Goal: Task Accomplishment & Management: Manage account settings

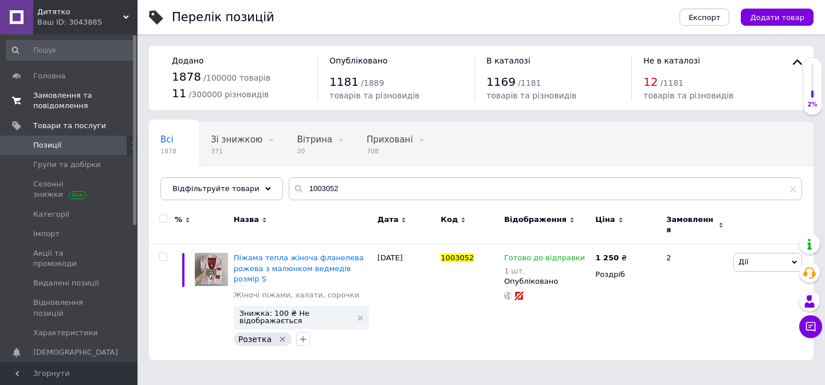
click at [62, 102] on span "Замовлення та повідомлення" at bounding box center [69, 100] width 73 height 21
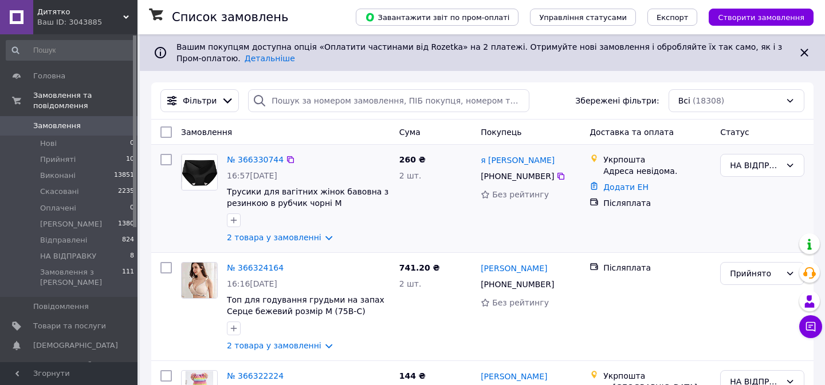
click at [278, 243] on div "№ 366330744 16:57[DATE] Трусики для вагітних жінок бавовна з резинкою в рубчик …" at bounding box center [308, 198] width 172 height 98
click at [77, 175] on li "Виконані 13851" at bounding box center [70, 176] width 141 height 16
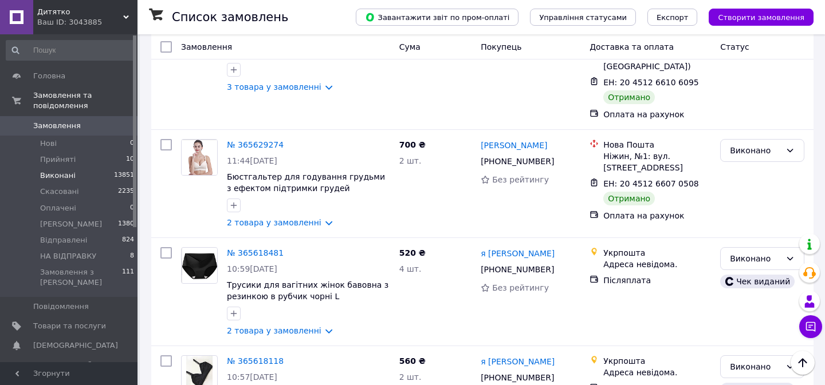
scroll to position [1810, 0]
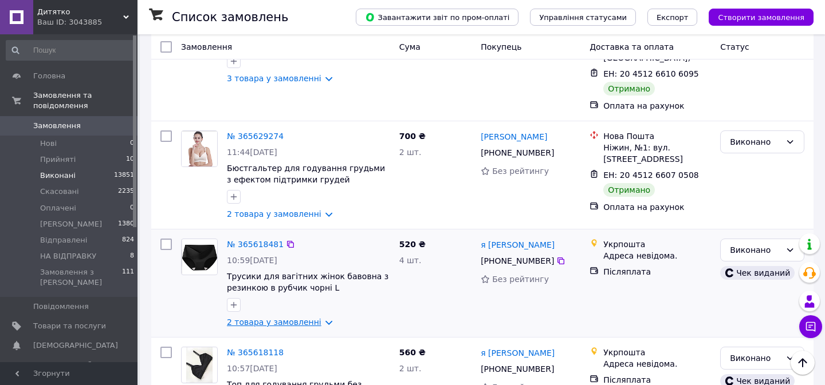
click at [291, 318] on link "2 товара у замовленні" at bounding box center [274, 322] width 94 height 9
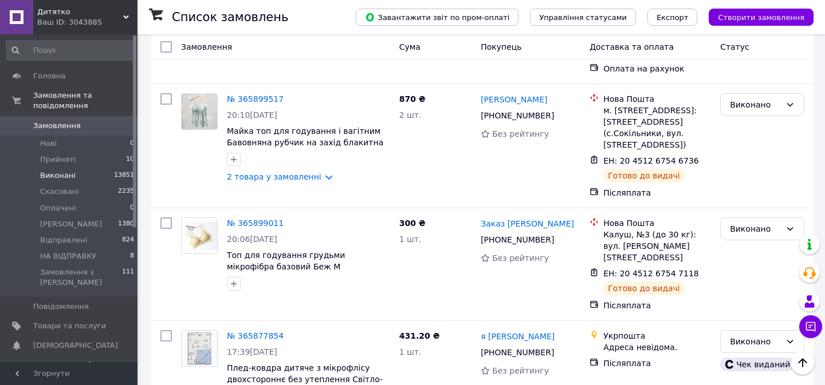
scroll to position [383, 0]
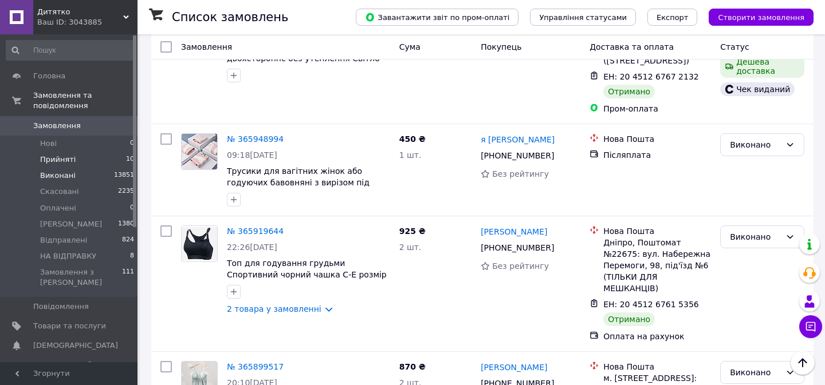
click at [68, 164] on span "Прийняті" at bounding box center [58, 160] width 36 height 10
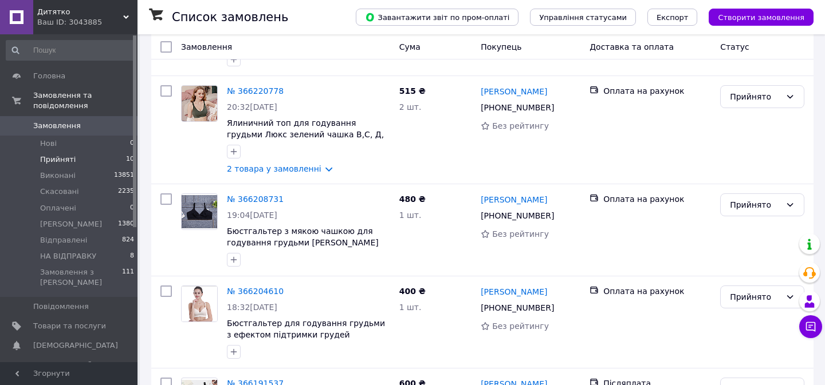
scroll to position [843, 0]
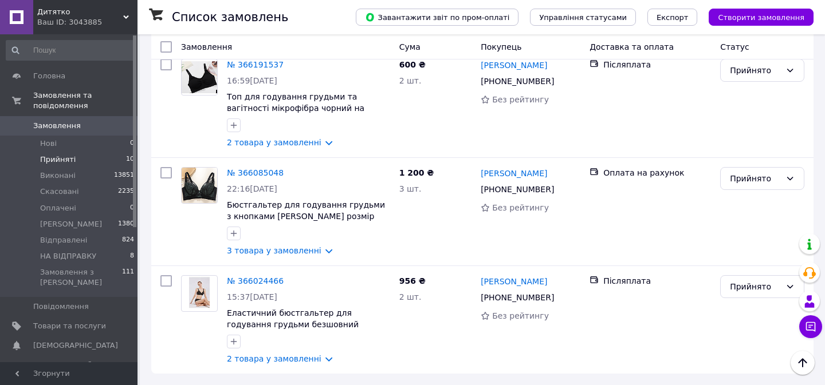
click at [70, 157] on span "Прийняті" at bounding box center [58, 160] width 36 height 10
click at [85, 255] on span "НА ВІДПРАВКУ" at bounding box center [68, 256] width 56 height 10
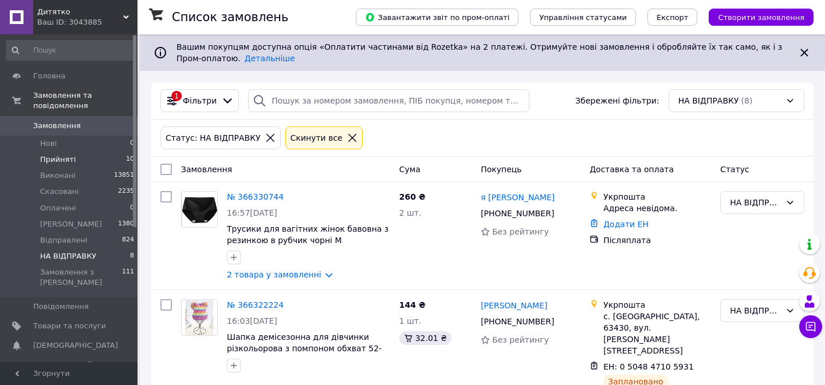
click at [65, 155] on span "Прийняті" at bounding box center [58, 160] width 36 height 10
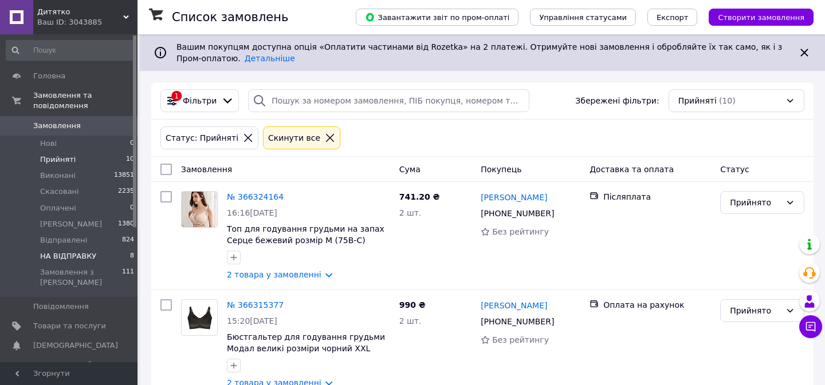
click at [86, 255] on span "НА ВІДПРАВКУ" at bounding box center [68, 256] width 56 height 10
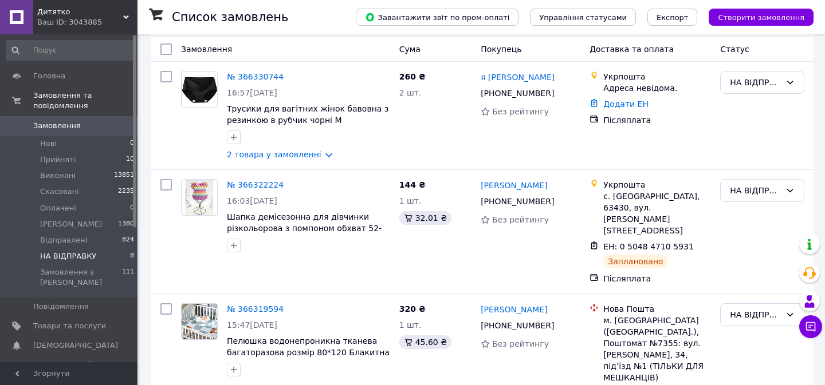
scroll to position [121, 0]
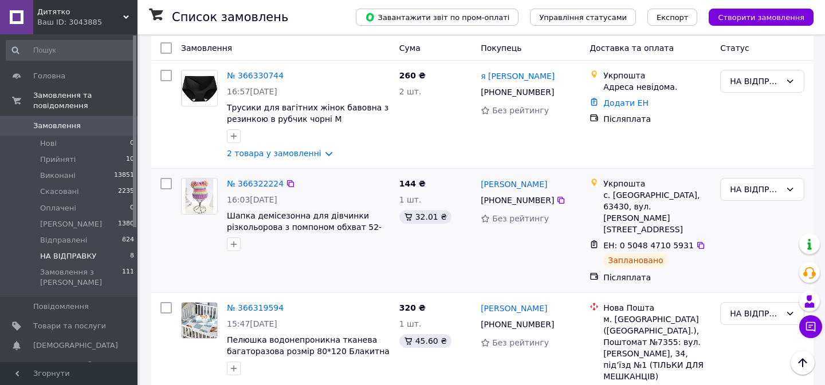
click at [253, 176] on div "№ 366322224 16:03[DATE] Шапка демісезонна для дівчинки різкольорова з помпоном …" at bounding box center [308, 215] width 172 height 82
click at [255, 186] on link "№ 366322224" at bounding box center [255, 183] width 57 height 9
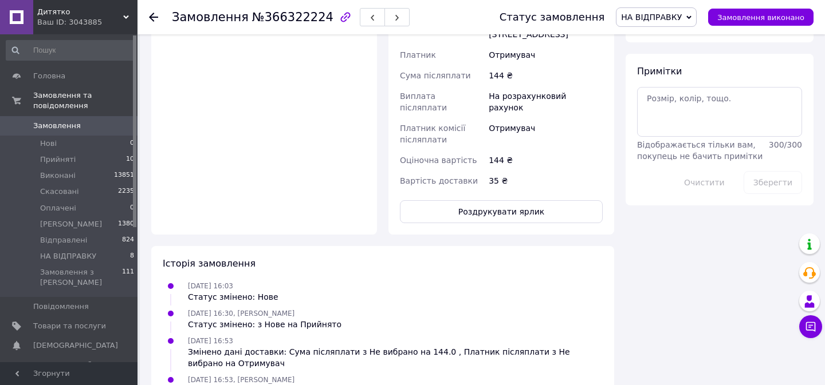
scroll to position [628, 0]
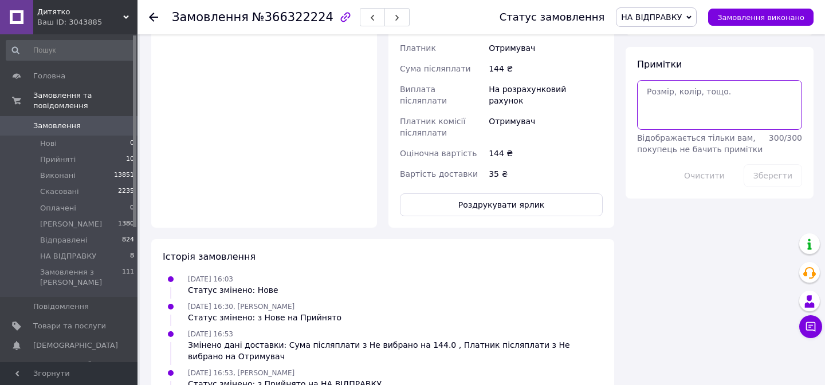
click at [717, 108] on textarea at bounding box center [719, 104] width 165 height 49
type textarea "НЕ ЗАБУДЬ ПРО ДОСИЛ ТРУСІВ - ЗАРАЗ ЇХ СПАКУЙ"
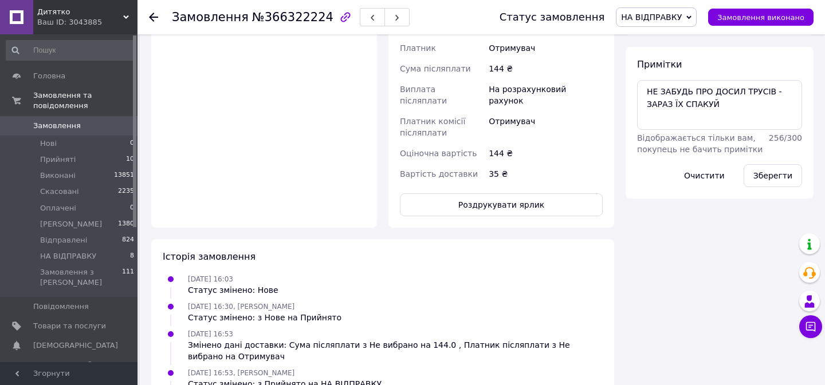
click at [767, 180] on div "Зберегти" at bounding box center [773, 176] width 68 height 32
click at [776, 164] on button "Зберегти" at bounding box center [772, 175] width 58 height 23
click at [53, 159] on span "Прийняті" at bounding box center [58, 160] width 36 height 10
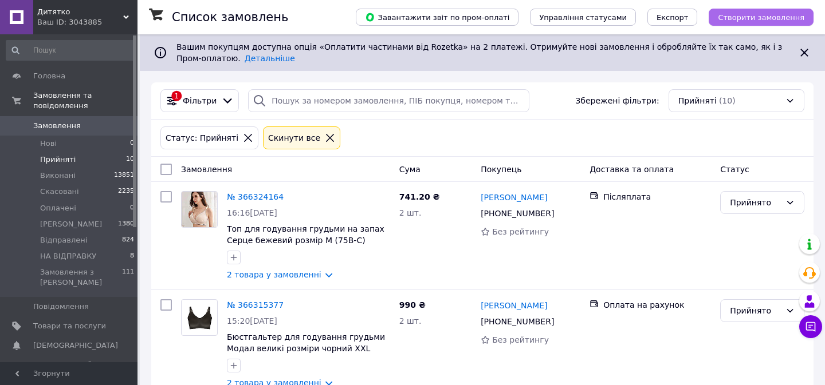
click at [762, 19] on span "Створити замовлення" at bounding box center [760, 17] width 86 height 9
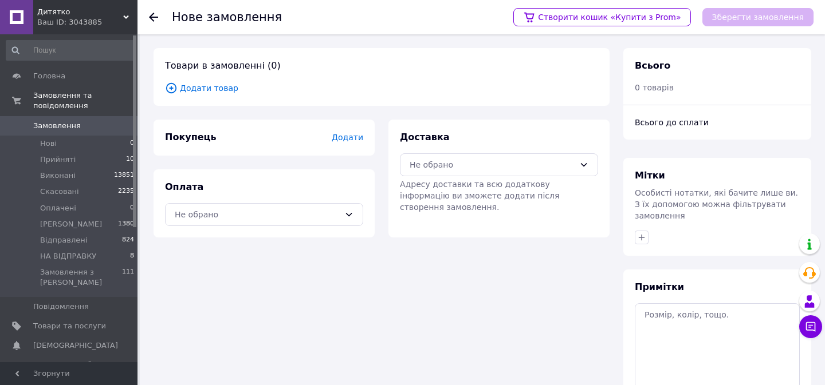
click at [222, 86] on span "Додати товар" at bounding box center [381, 88] width 433 height 13
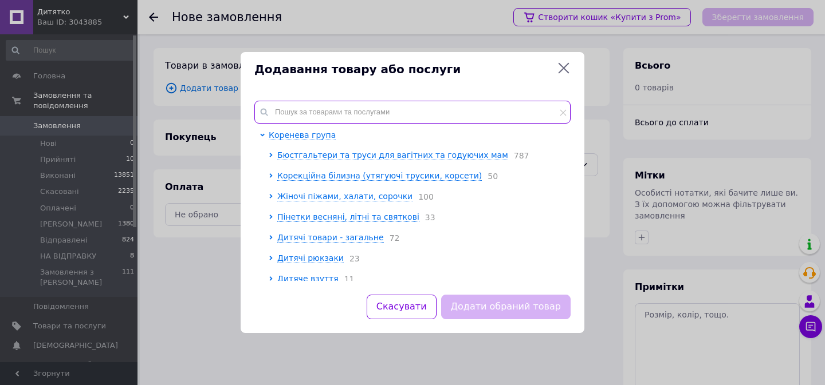
click at [351, 119] on input "text" at bounding box center [412, 112] width 316 height 23
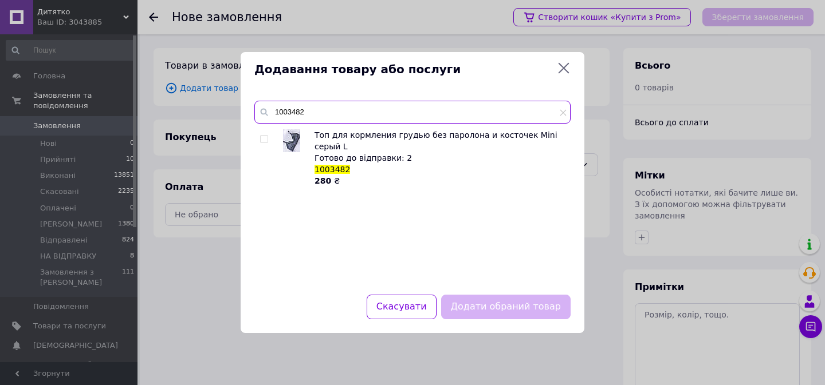
type input "1003482"
click at [265, 138] on input "checkbox" at bounding box center [263, 139] width 7 height 7
checkbox input "true"
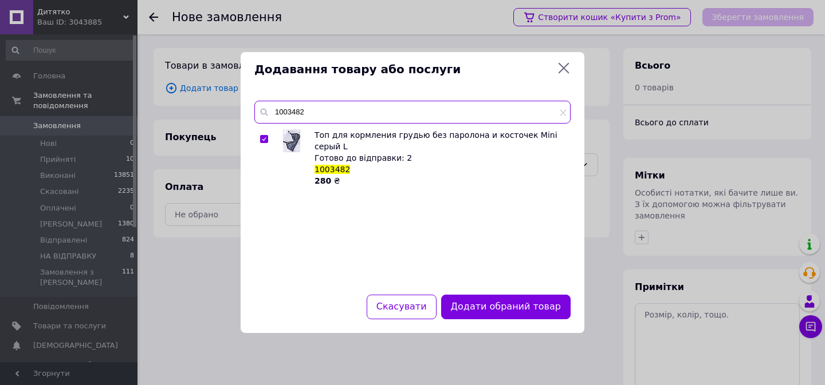
click at [312, 115] on input "1003482" at bounding box center [412, 112] width 316 height 23
type input "1003337"
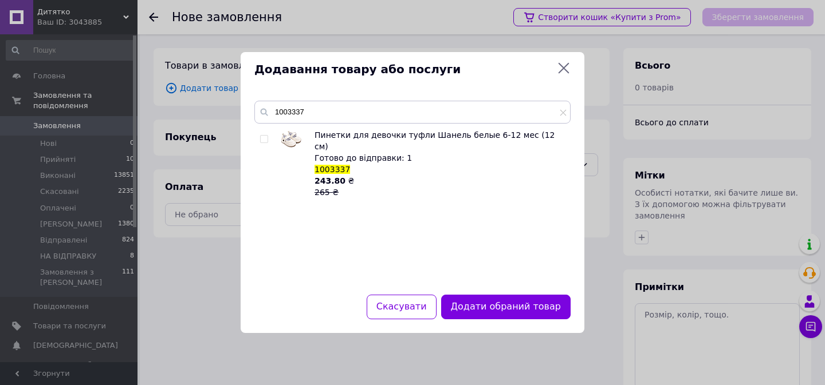
click at [265, 139] on input "checkbox" at bounding box center [263, 139] width 7 height 7
checkbox input "true"
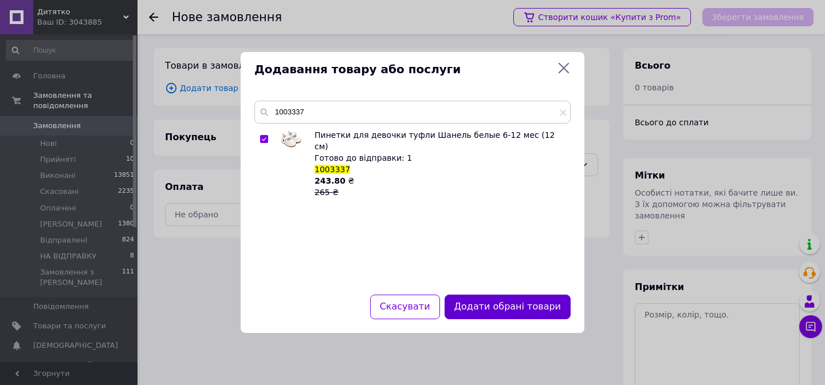
click at [515, 304] on button "Додати обрані товари" at bounding box center [507, 307] width 126 height 25
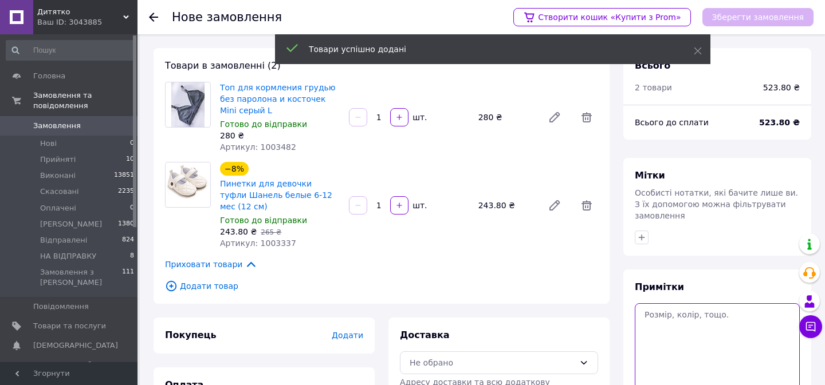
click at [696, 362] on textarea at bounding box center [716, 346] width 165 height 86
paste textarea "RMP-262302343"
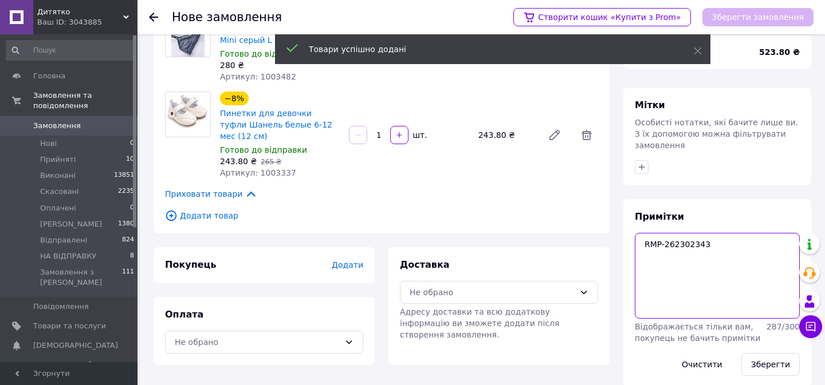
scroll to position [86, 0]
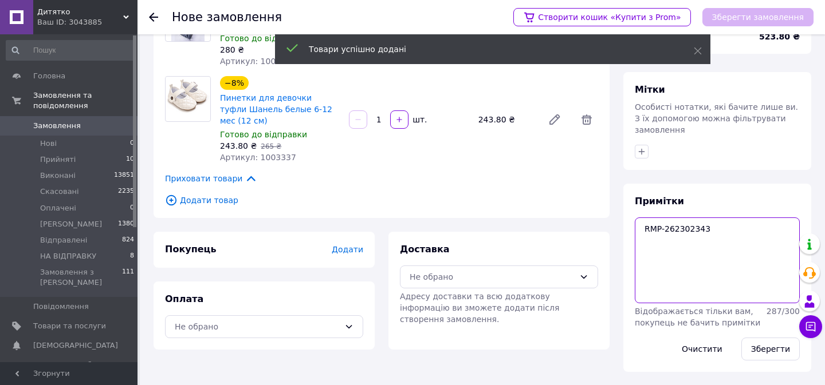
type textarea "RMP-262302343"
click at [774, 336] on div "Зберегти" at bounding box center [770, 349] width 68 height 32
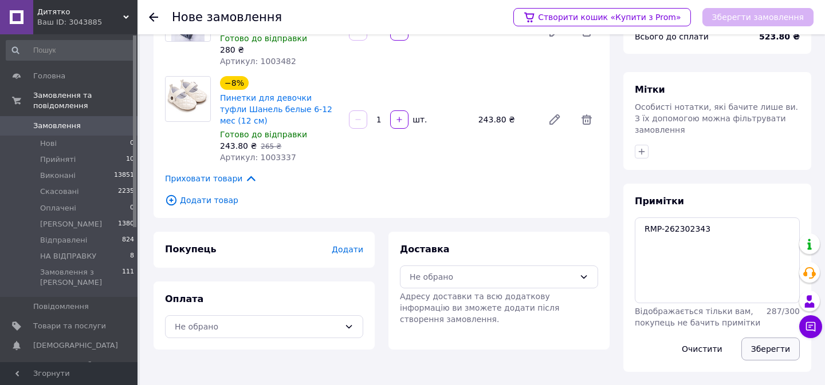
click at [780, 349] on button "Зберегти" at bounding box center [770, 349] width 58 height 23
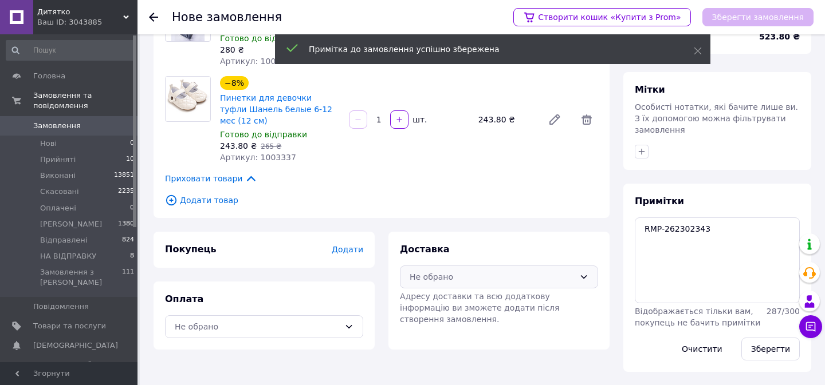
click at [525, 273] on div "Не обрано" at bounding box center [491, 277] width 165 height 13
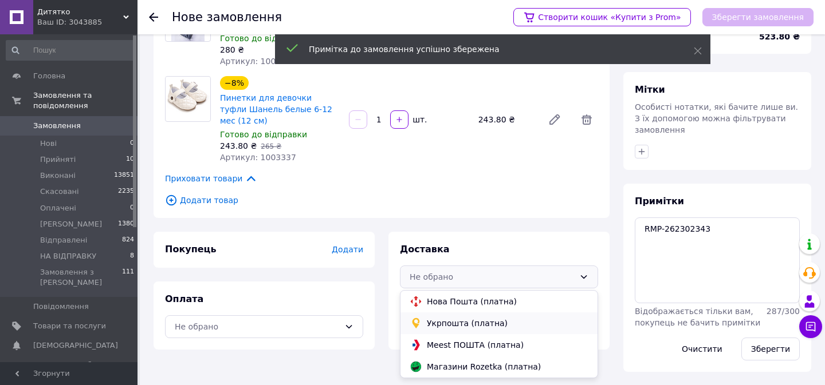
click at [449, 325] on span "Укрпошта (платна)" at bounding box center [507, 323] width 161 height 11
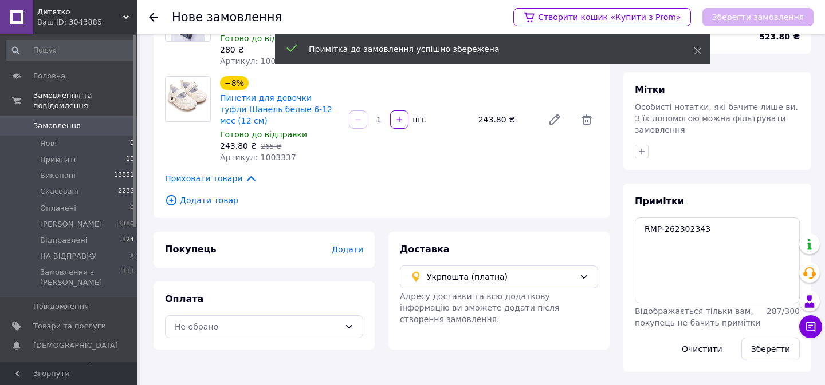
click at [292, 313] on div "Оплата Не обрано" at bounding box center [263, 316] width 221 height 68
click at [282, 323] on div "Не обрано" at bounding box center [257, 327] width 165 height 13
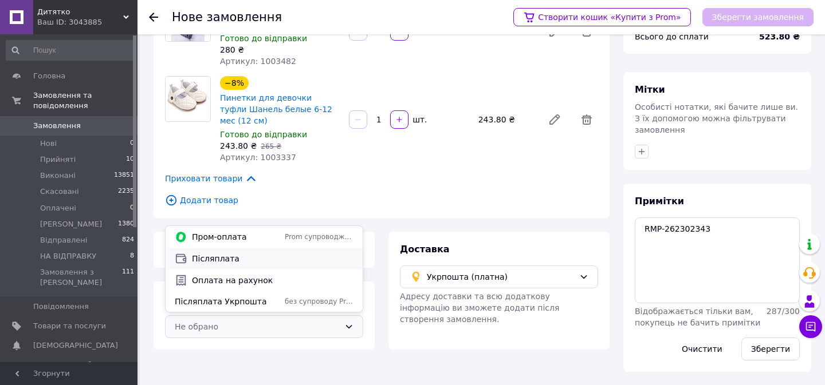
click at [232, 259] on span "Післяплата" at bounding box center [272, 258] width 161 height 11
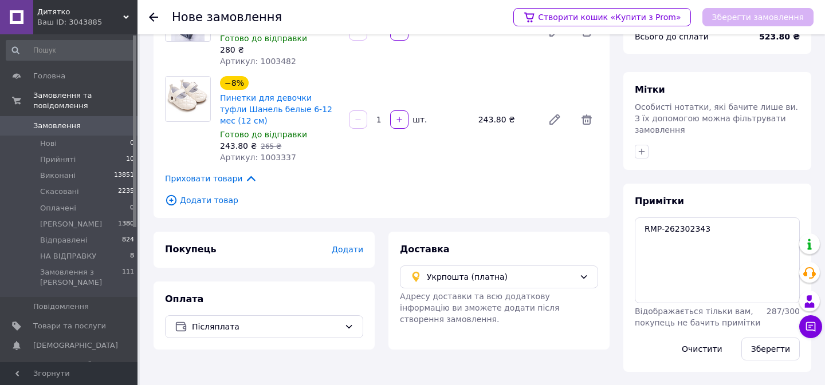
click at [353, 253] on span "Додати" at bounding box center [347, 249] width 31 height 9
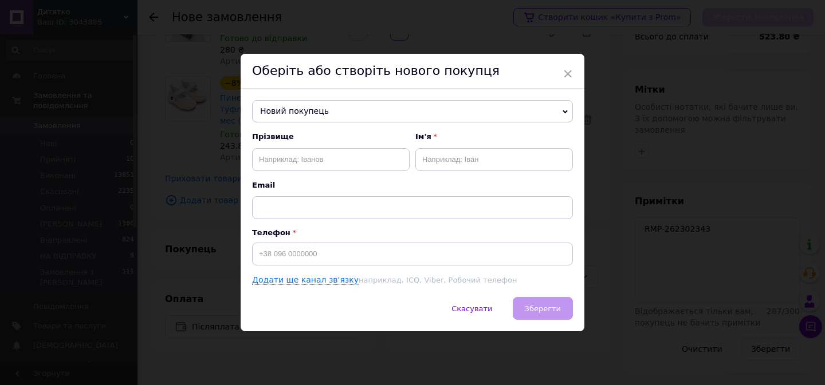
click at [356, 111] on span "Новий покупець" at bounding box center [412, 111] width 321 height 23
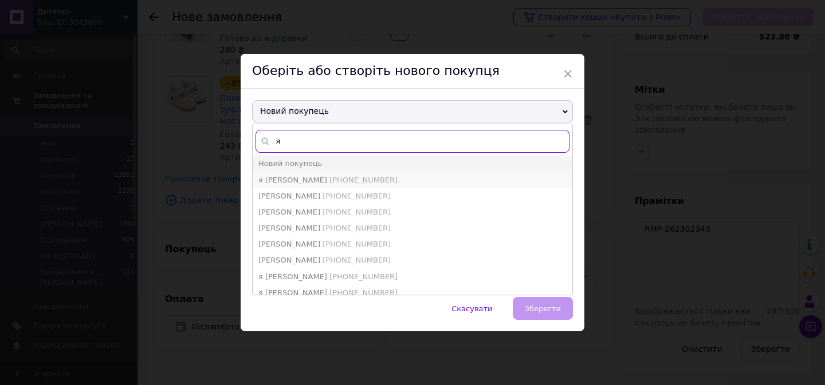
type input "я"
click at [329, 178] on span "[PHONE_NUMBER]" at bounding box center [363, 180] width 68 height 9
type input "я [PERSON_NAME]"
type input "[PHONE_NUMBER]"
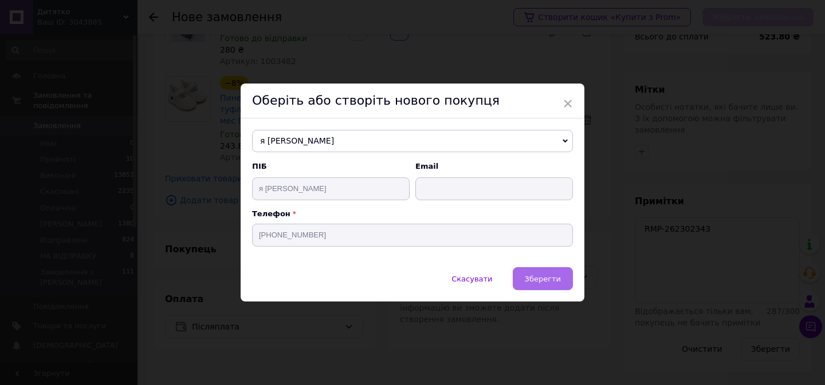
click at [522, 280] on button "Зберегти" at bounding box center [542, 278] width 60 height 23
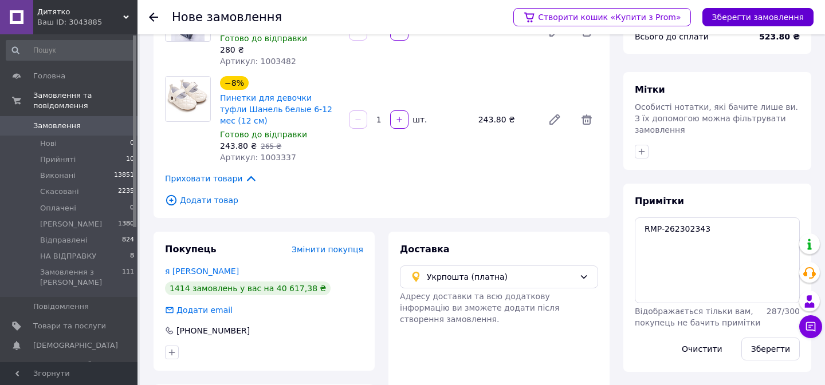
click at [732, 21] on button "Зберегти замовлення" at bounding box center [757, 17] width 111 height 18
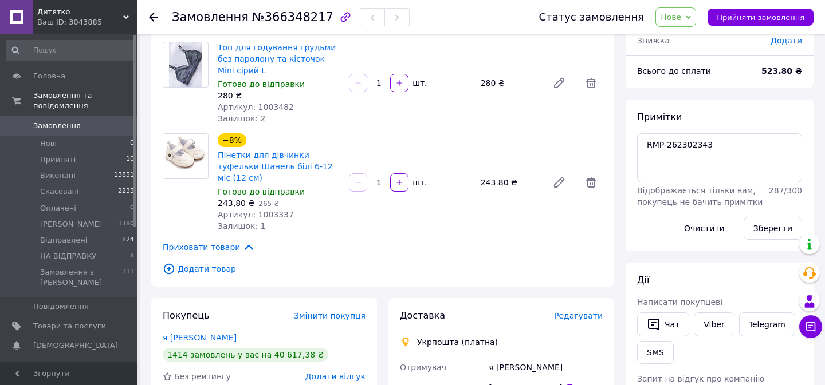
click at [688, 19] on span "Нове" at bounding box center [675, 16] width 41 height 19
click at [704, 137] on li "НА ВІДПРАВКУ" at bounding box center [692, 143] width 73 height 17
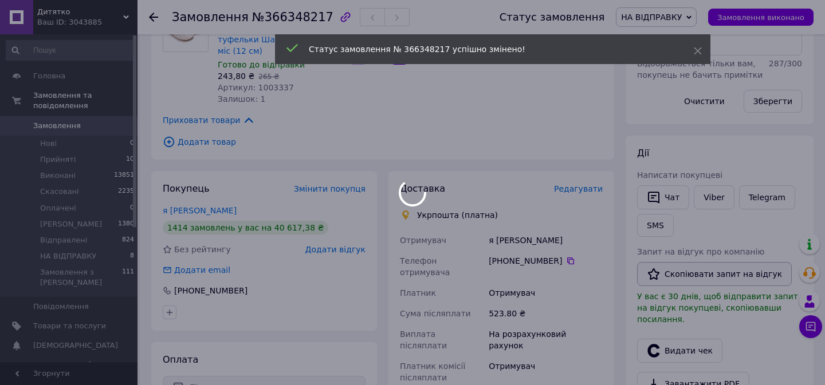
scroll to position [226, 0]
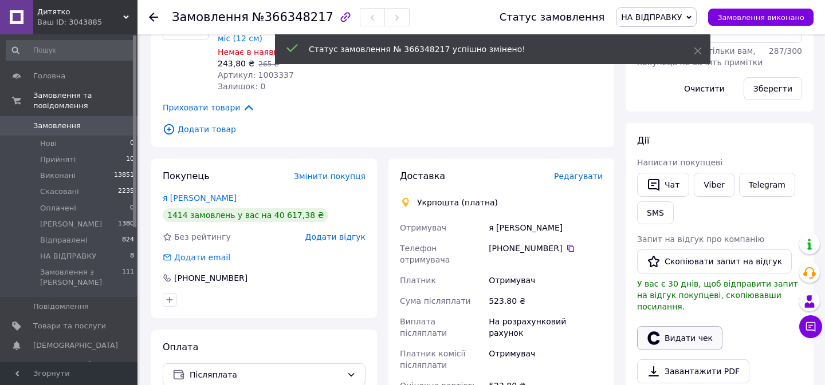
click at [681, 337] on button "Видати чек" at bounding box center [679, 338] width 85 height 24
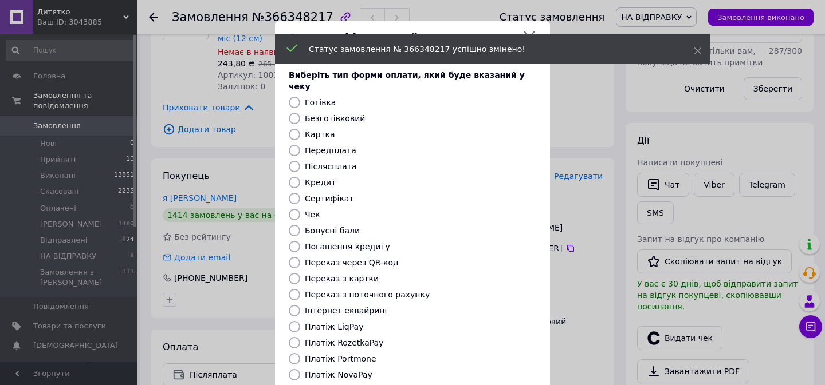
click at [530, 35] on div "Статус замовлення № 366348217 успішно змінено!" at bounding box center [492, 49] width 435 height 30
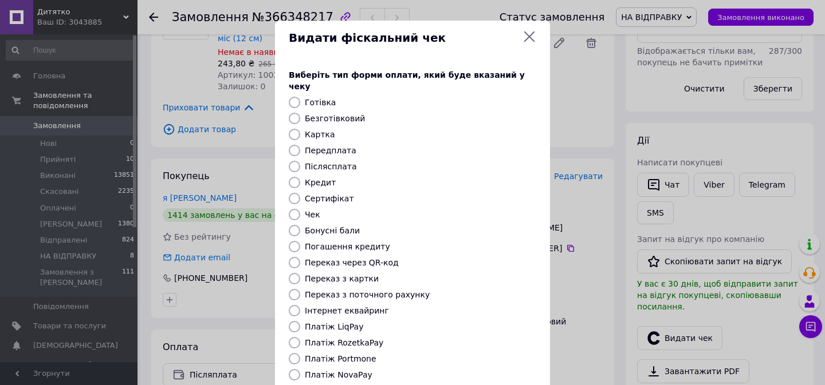
click at [529, 33] on icon at bounding box center [529, 37] width 14 height 14
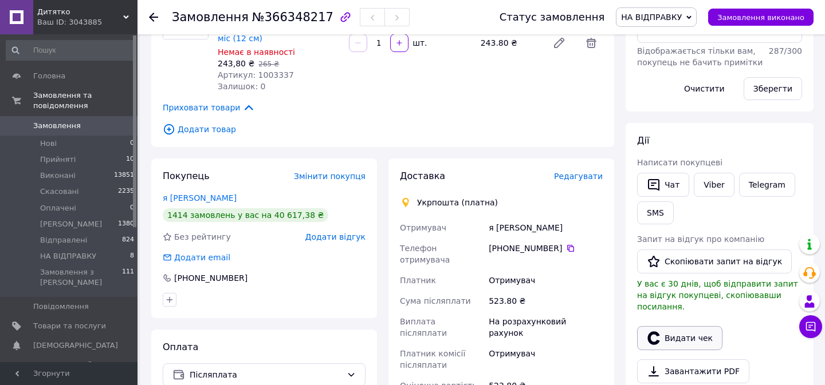
click at [678, 332] on button "Видати чек" at bounding box center [679, 338] width 85 height 24
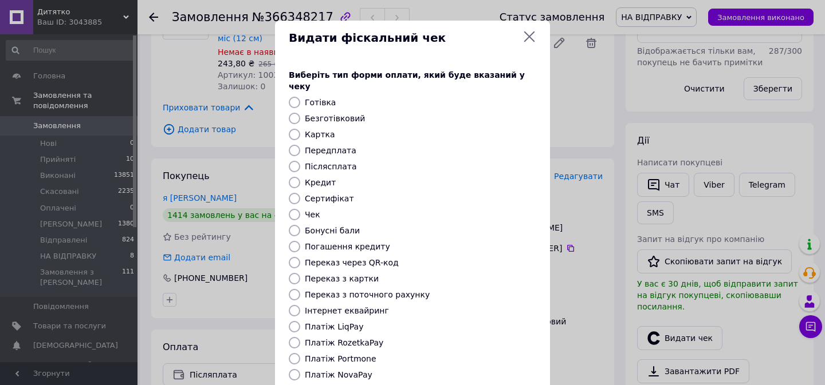
click at [349, 338] on label "Платіж RozetkaPay" at bounding box center [344, 342] width 78 height 9
click at [300, 337] on input "Платіж RozetkaPay" at bounding box center [294, 342] width 11 height 11
radio input "true"
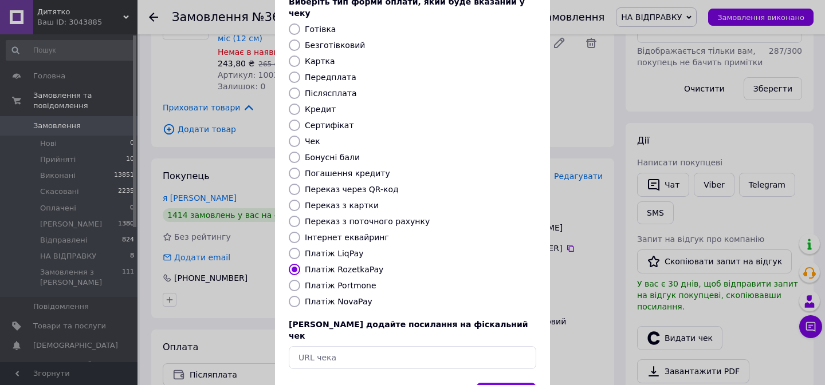
scroll to position [107, 0]
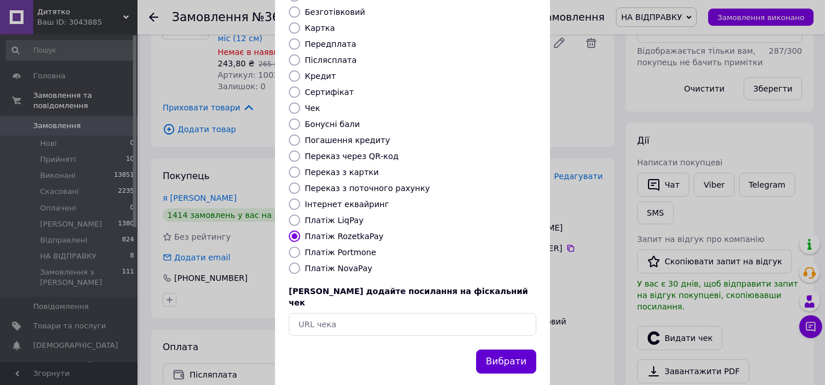
click at [491, 350] on button "Вибрати" at bounding box center [506, 362] width 60 height 25
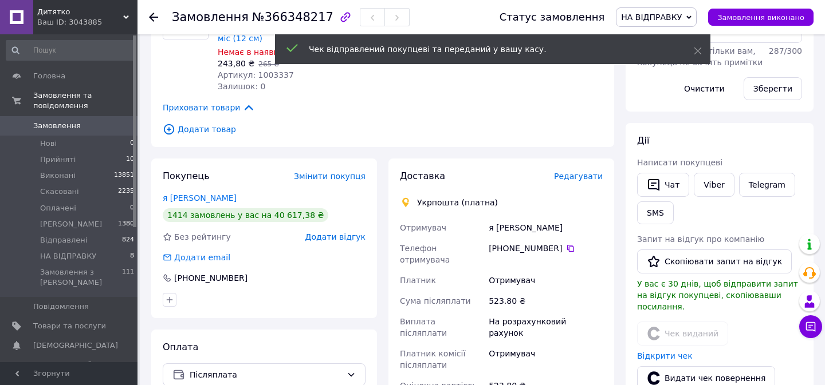
click at [659, 352] on link "Відкрити чек" at bounding box center [665, 356] width 56 height 9
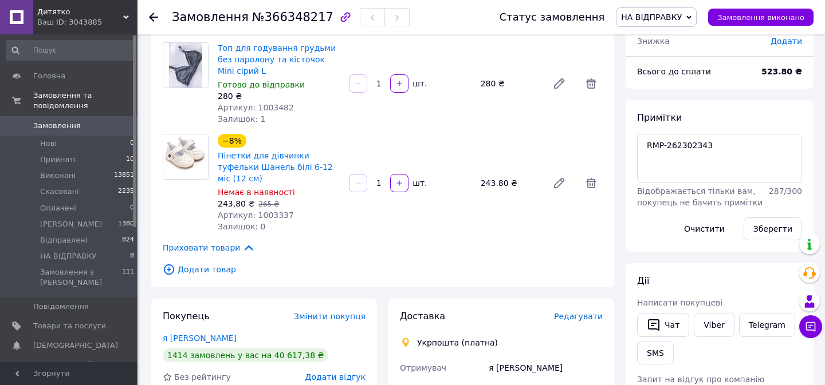
scroll to position [87, 0]
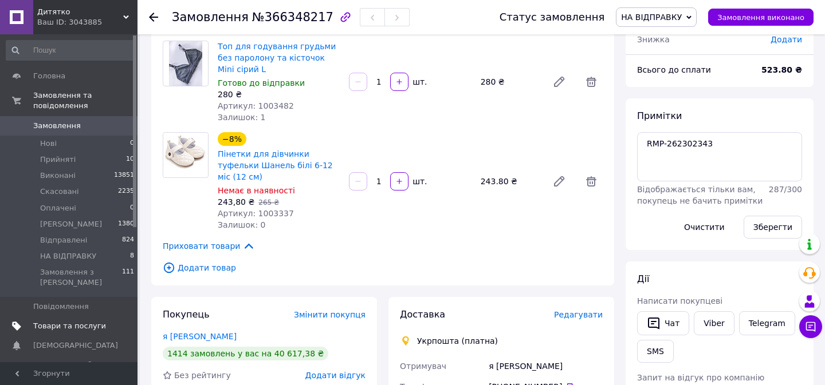
click at [58, 321] on span "Товари та послуги" at bounding box center [69, 326] width 73 height 10
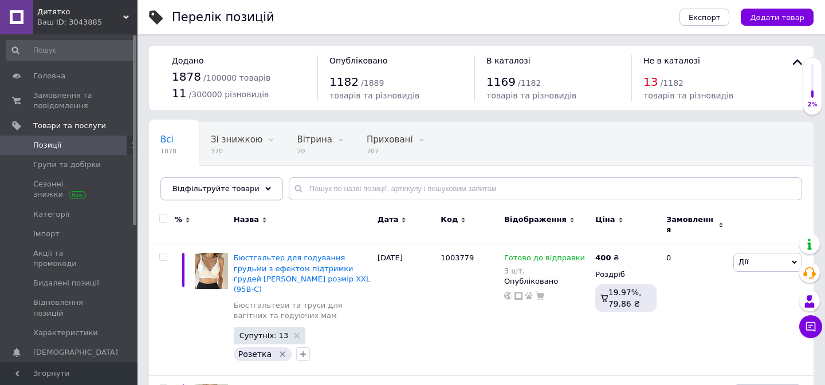
click at [230, 187] on span "Відфільтруйте товари" at bounding box center [215, 188] width 87 height 9
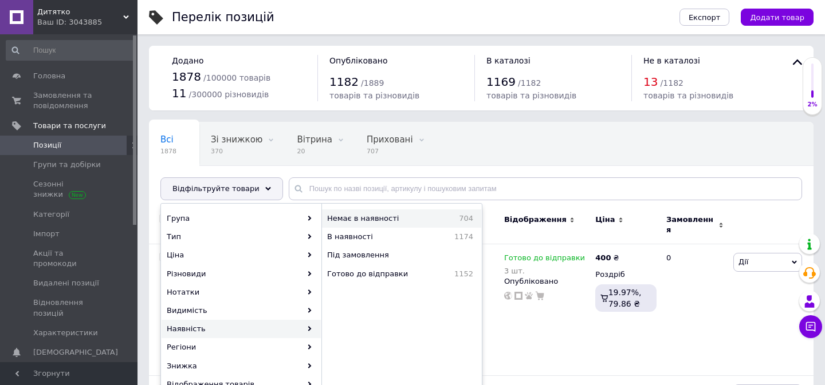
click at [360, 214] on span "Немає в наявності" at bounding box center [384, 219] width 115 height 10
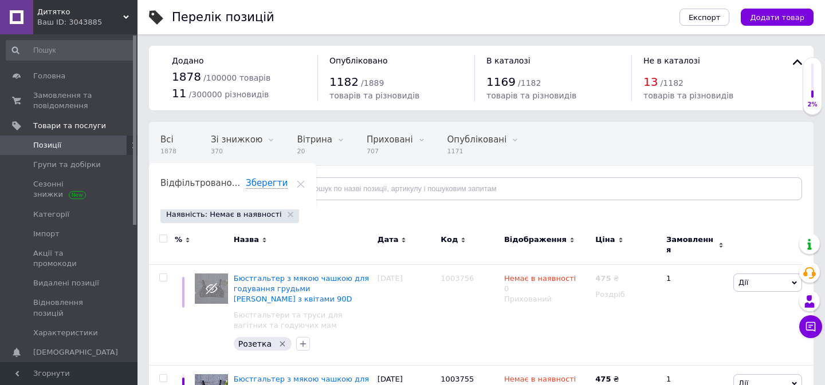
click at [208, 186] on span "Відфільтруйте товари" at bounding box center [215, 188] width 87 height 9
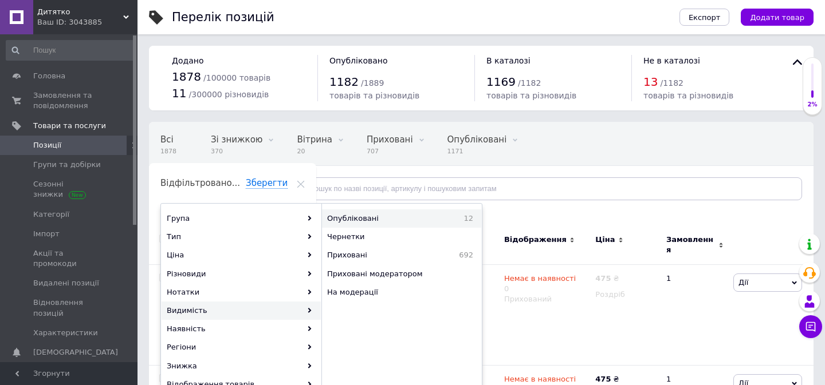
click at [374, 219] on span "Опубліковані" at bounding box center [383, 219] width 113 height 10
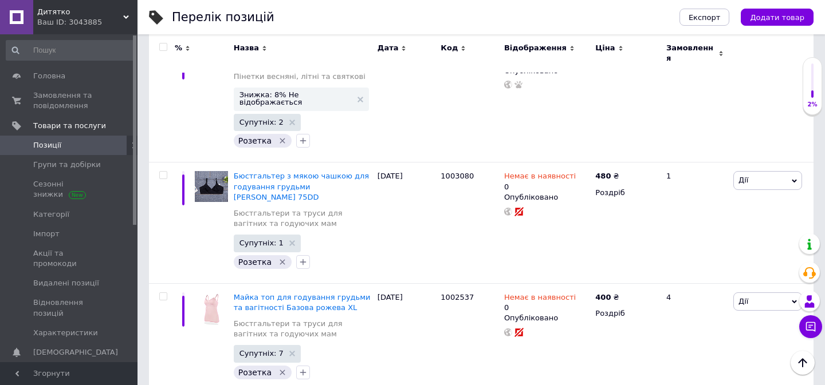
scroll to position [1188, 0]
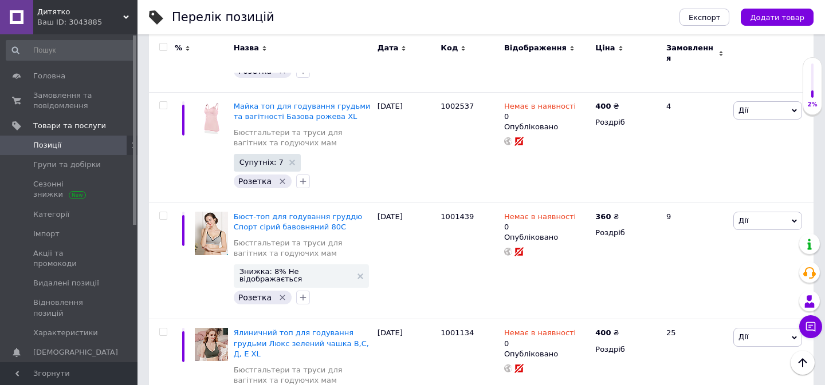
click at [160, 48] on input "checkbox" at bounding box center [162, 47] width 7 height 7
checkbox input "true"
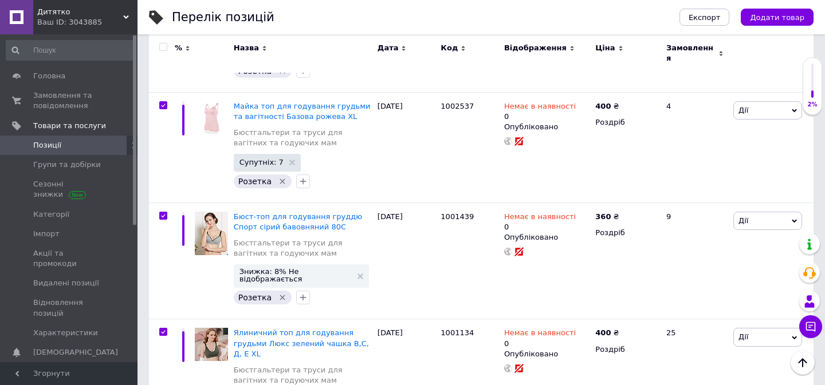
checkbox input "true"
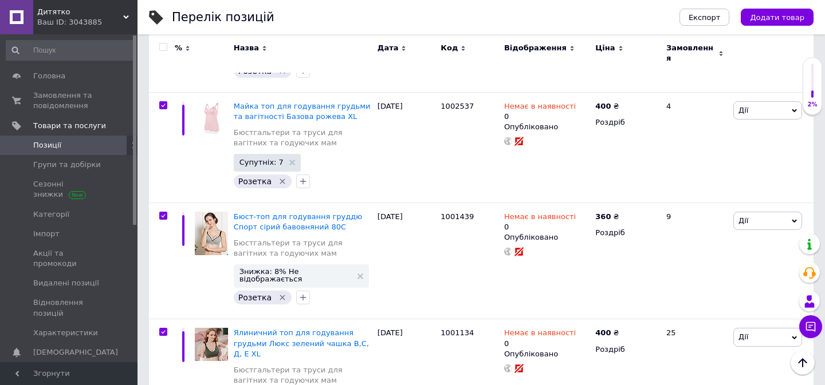
checkbox input "true"
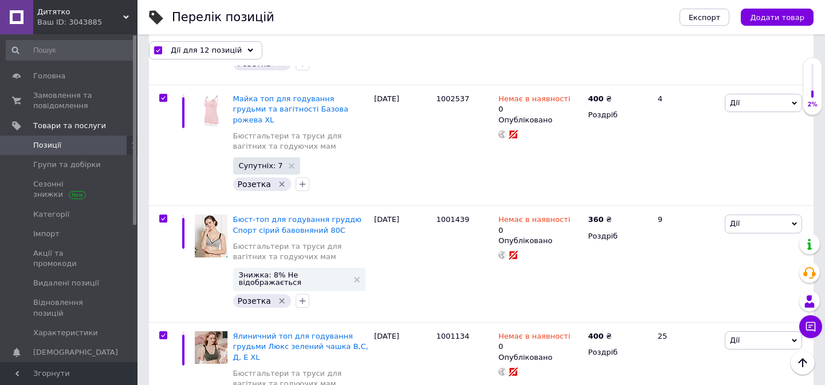
scroll to position [1187, 0]
click at [186, 50] on span "Дії для 12 позицій" at bounding box center [206, 50] width 71 height 10
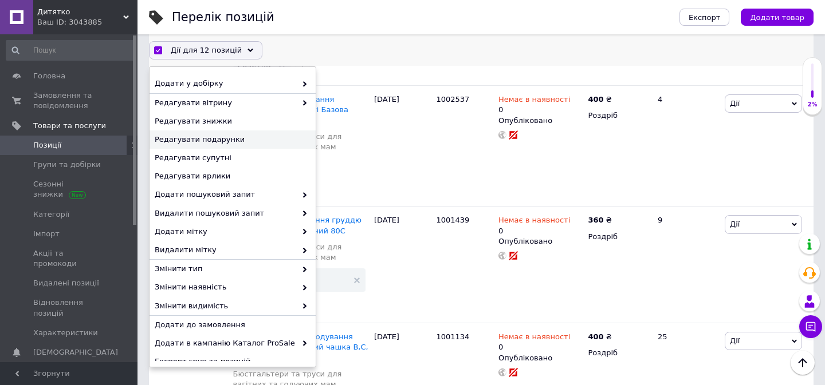
scroll to position [100, 0]
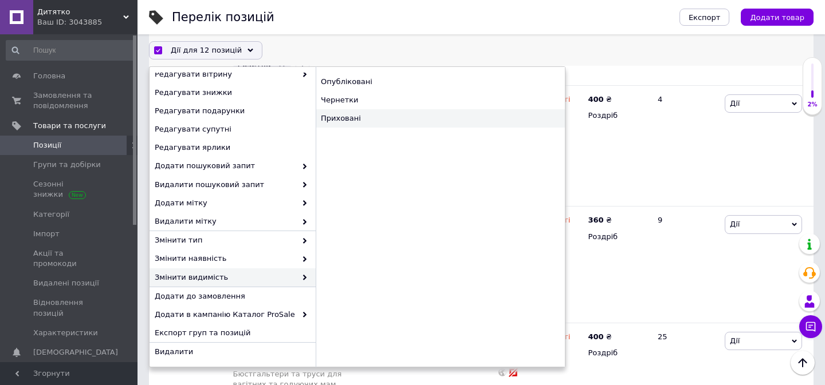
click at [369, 117] on div "Приховані" at bounding box center [440, 118] width 249 height 18
checkbox input "false"
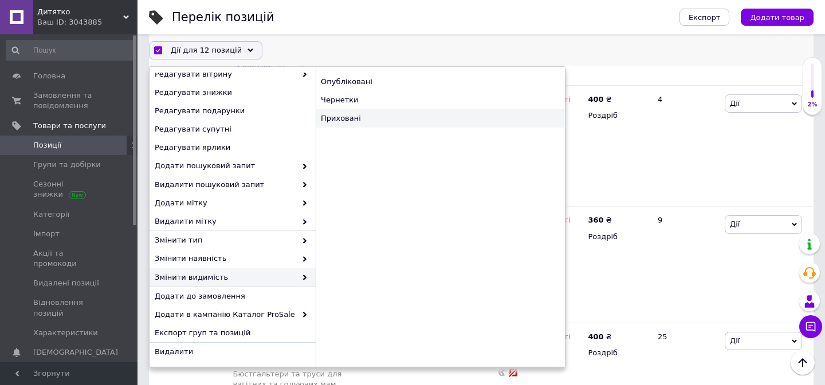
checkbox input "false"
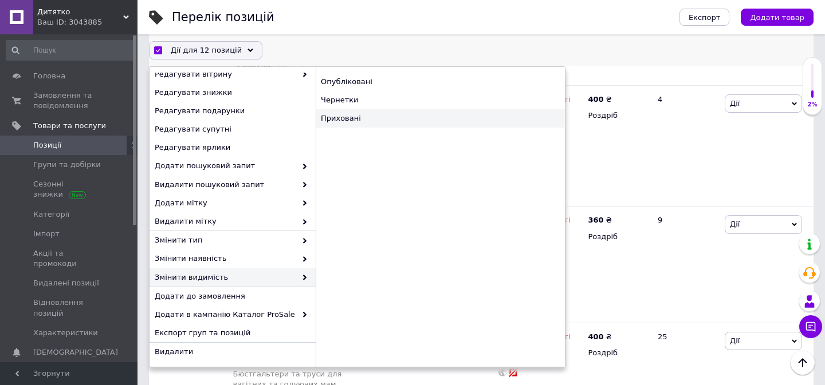
checkbox input "false"
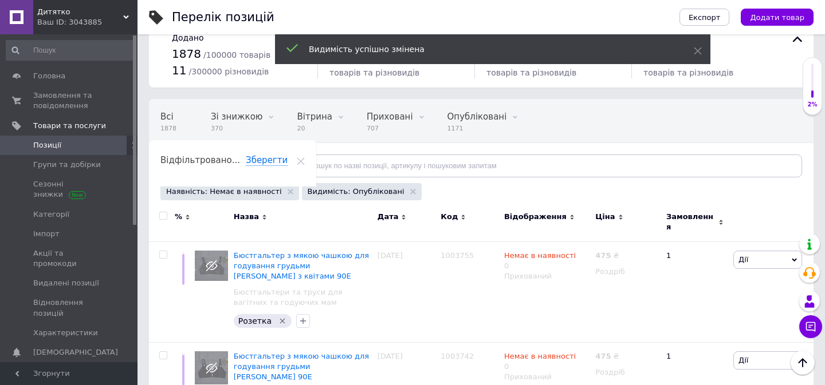
scroll to position [0, 0]
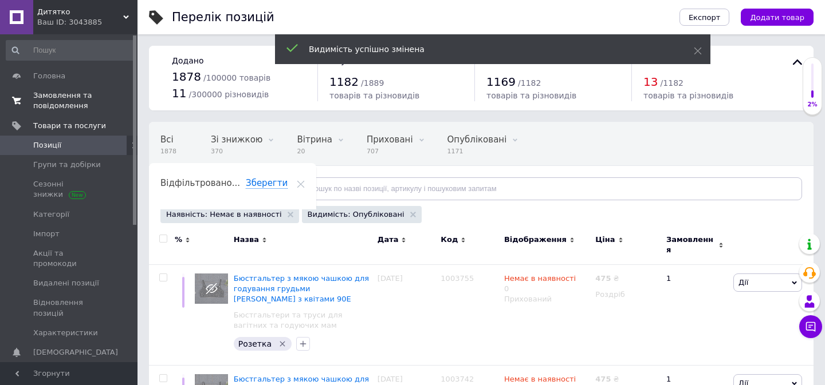
click at [53, 100] on span "Замовлення та повідомлення" at bounding box center [69, 100] width 73 height 21
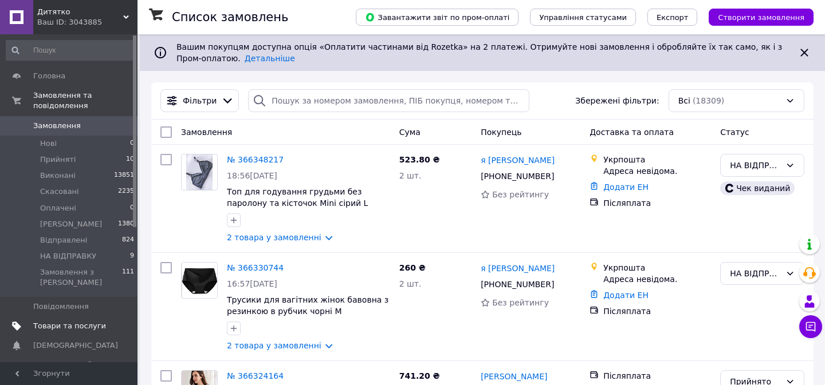
click at [68, 317] on link "Товари та послуги" at bounding box center [70, 326] width 141 height 19
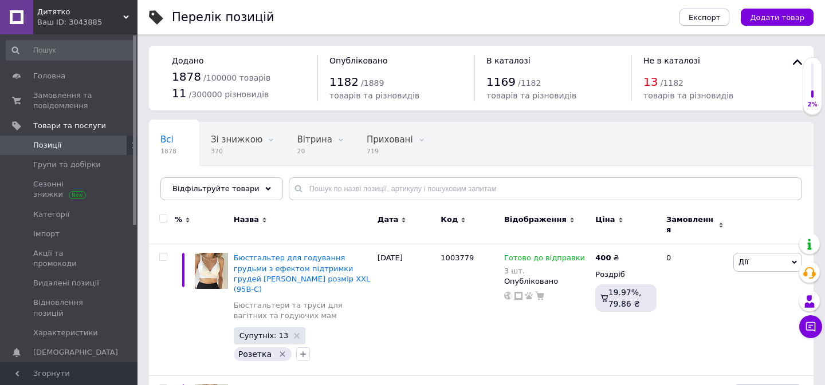
click at [701, 18] on span "Експорт" at bounding box center [704, 17] width 32 height 9
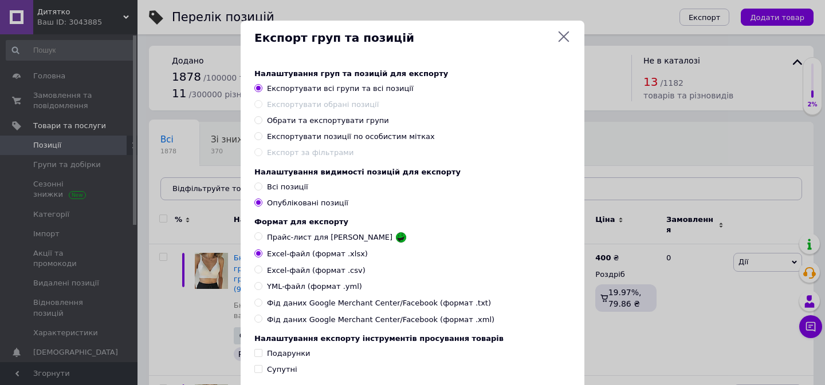
click at [388, 137] on span "Експортувати позиції по особистим мітках" at bounding box center [351, 136] width 168 height 9
click at [262, 137] on input "Експортувати позиції по особистим мітках" at bounding box center [257, 135] width 7 height 7
radio input "true"
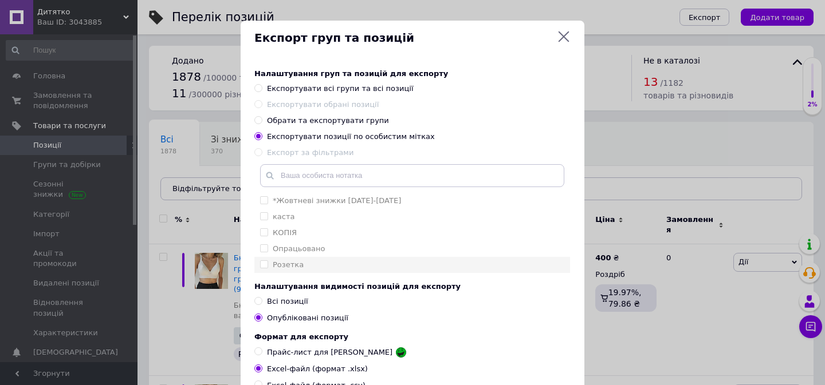
click at [266, 259] on li "Розетка" at bounding box center [412, 265] width 316 height 16
checkbox input "true"
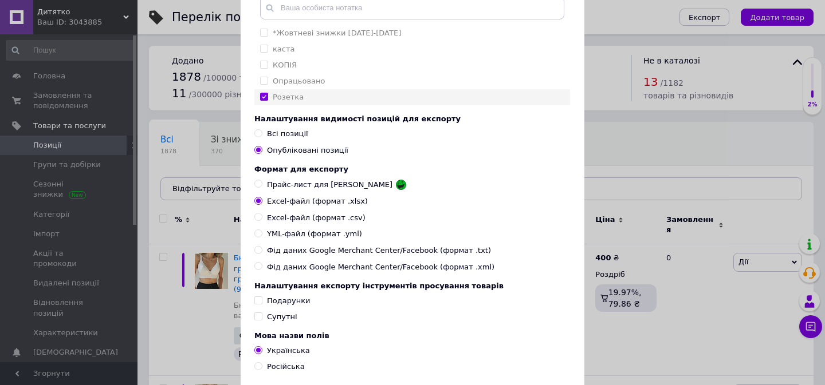
scroll to position [185, 0]
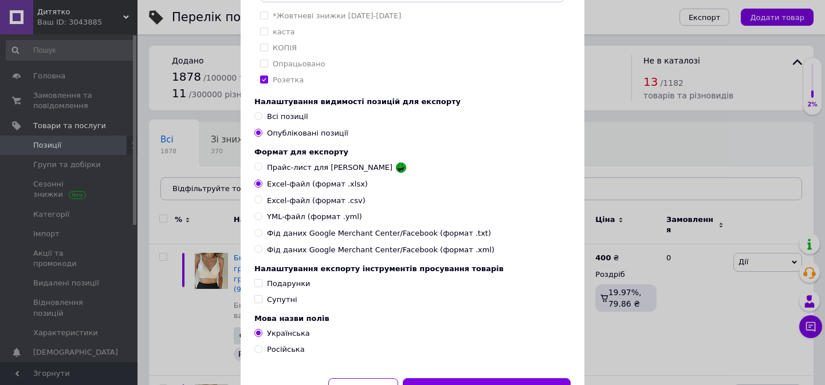
click at [257, 168] on input "Прайс-лист для [PERSON_NAME]" at bounding box center [257, 166] width 7 height 7
radio input "true"
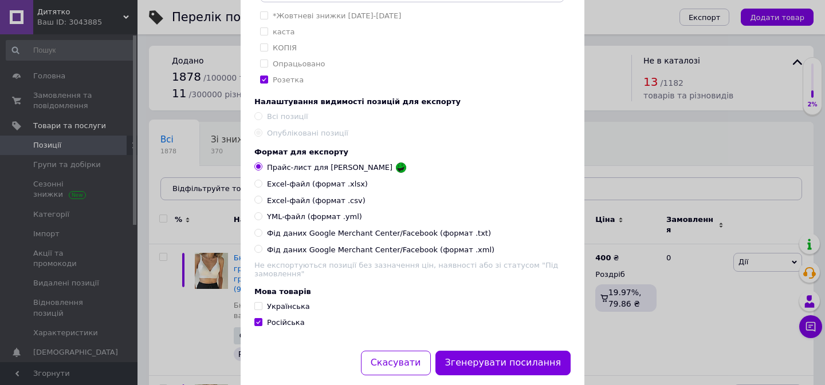
click at [255, 306] on input "Українська" at bounding box center [257, 305] width 7 height 7
checkbox input "true"
click at [475, 357] on button "Згенерувати посилання" at bounding box center [503, 363] width 136 height 25
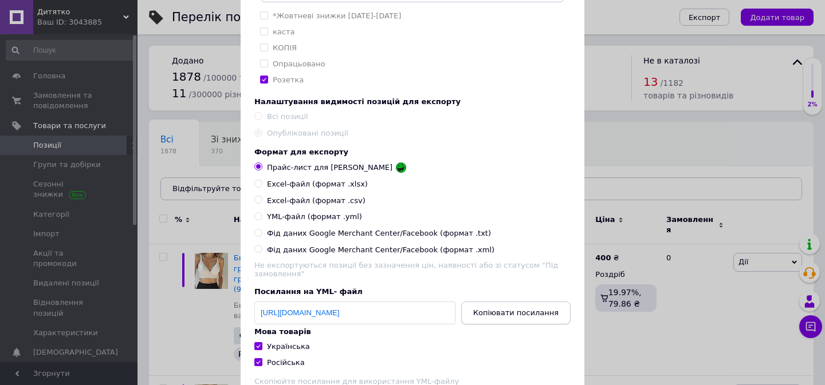
click at [511, 317] on span "Копіювати посилання" at bounding box center [515, 313] width 85 height 9
